Goal: Find specific page/section

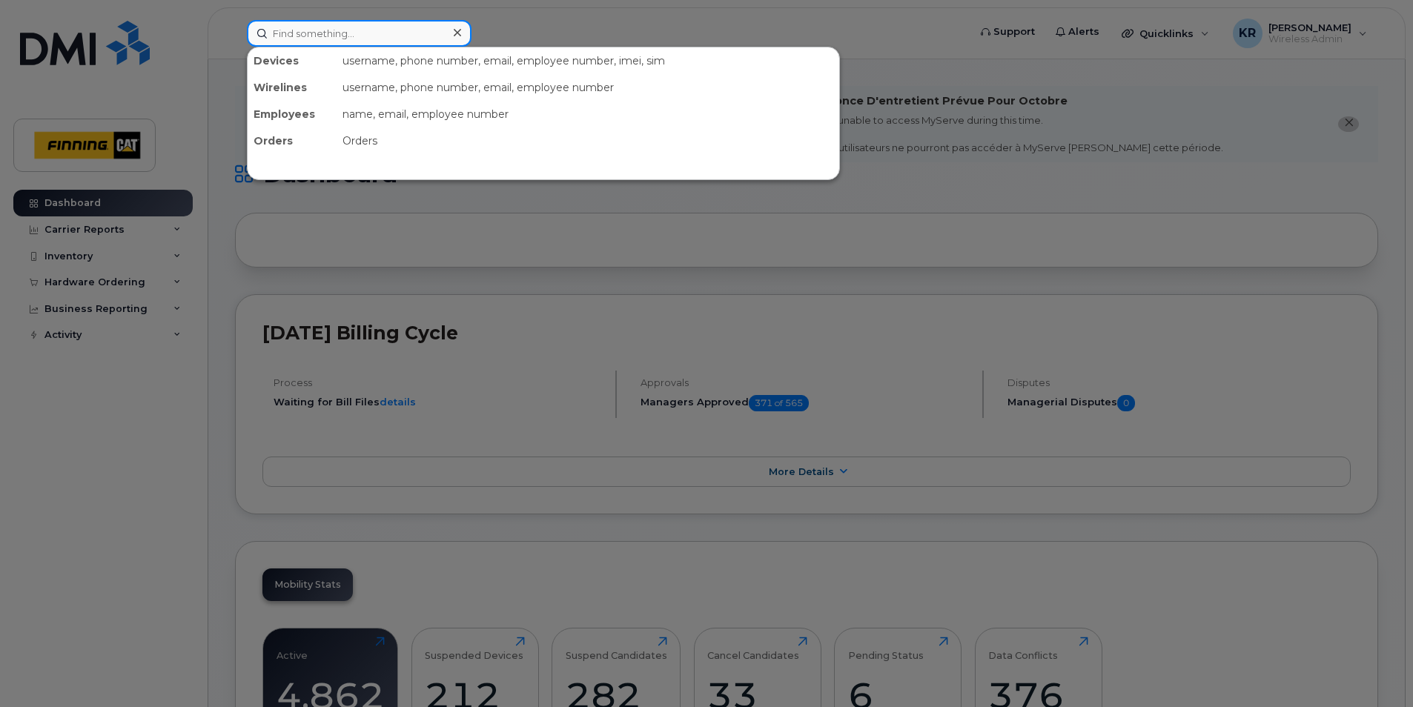
click at [323, 32] on input at bounding box center [359, 33] width 225 height 27
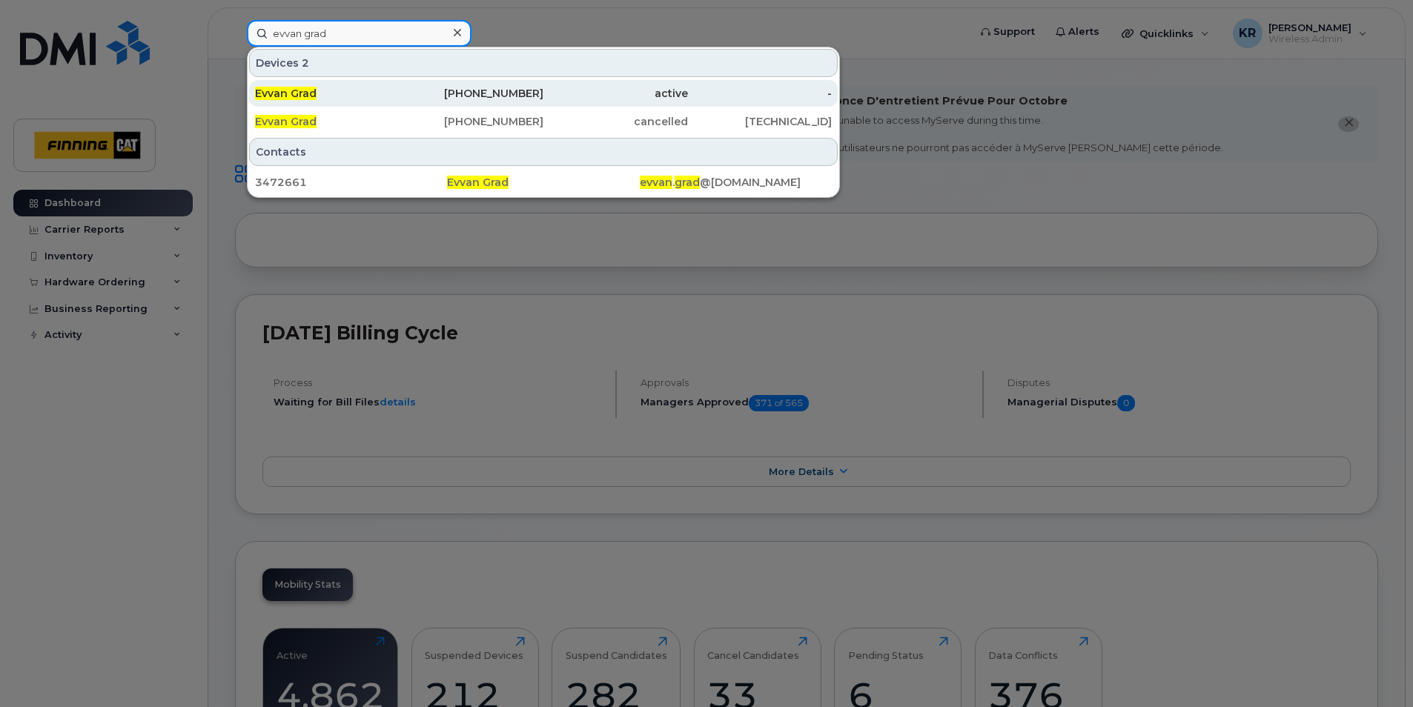
type input "evvan grad"
click at [475, 96] on div "[PHONE_NUMBER]" at bounding box center [472, 93] width 145 height 15
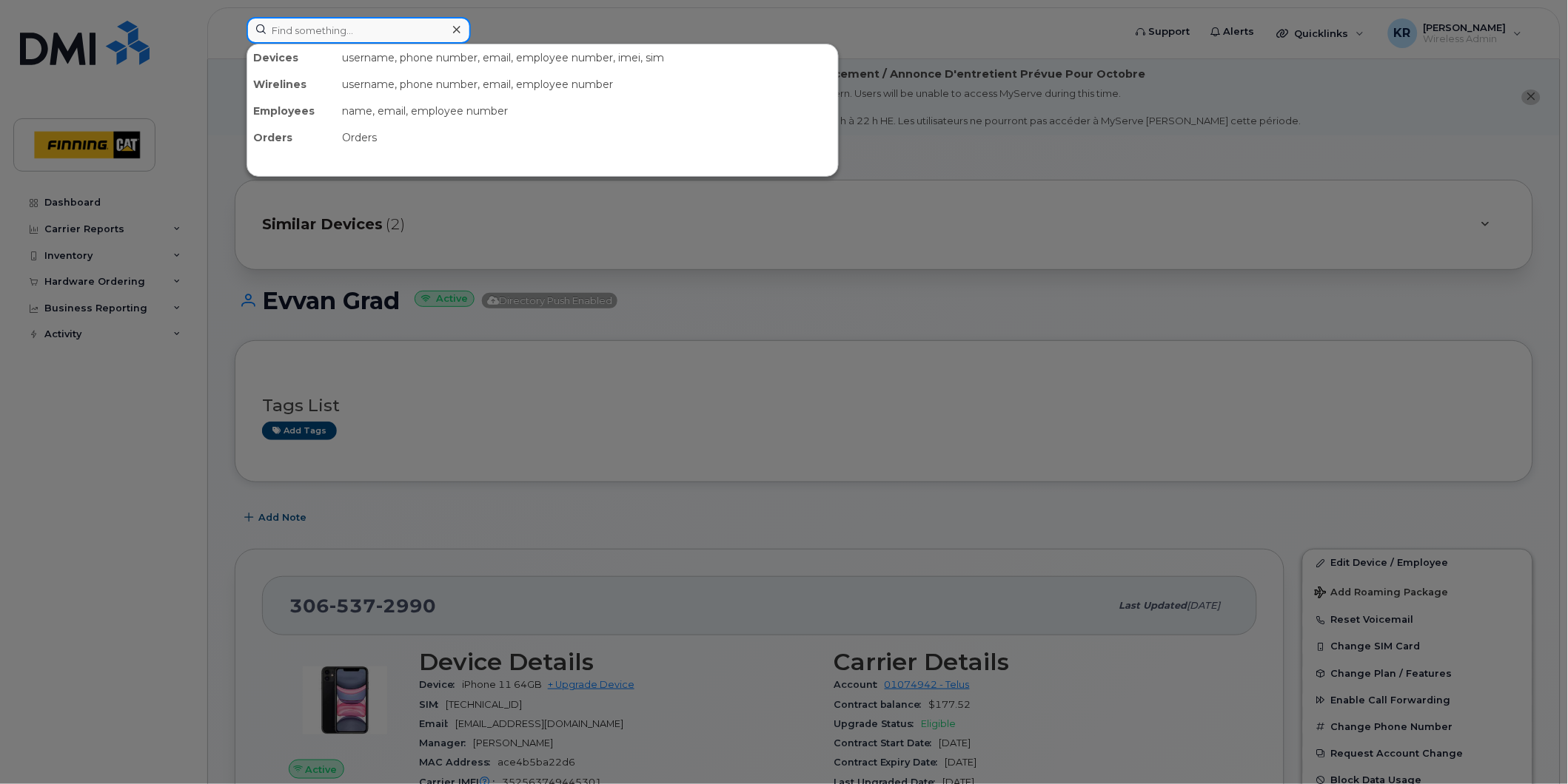
click at [327, 35] on input at bounding box center [358, 30] width 225 height 27
click at [299, 32] on input at bounding box center [358, 30] width 225 height 27
